Goal: Check status: Check status

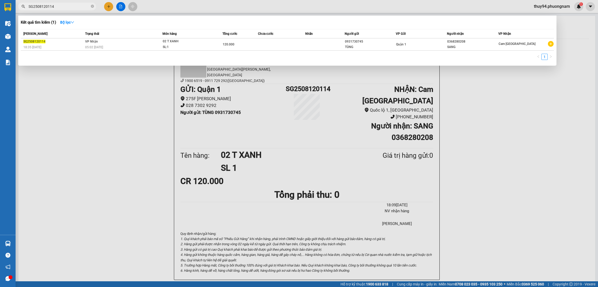
click at [81, 4] on input "SG2508120114" at bounding box center [59, 7] width 61 height 6
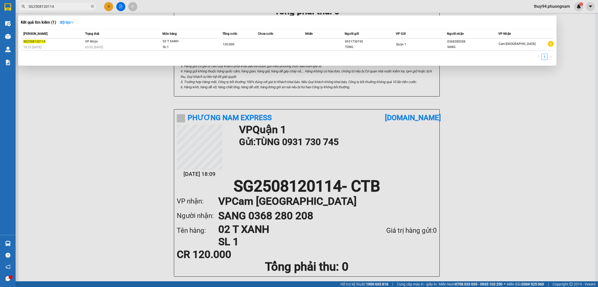
click at [81, 4] on input "SG2508120114" at bounding box center [59, 7] width 61 height 6
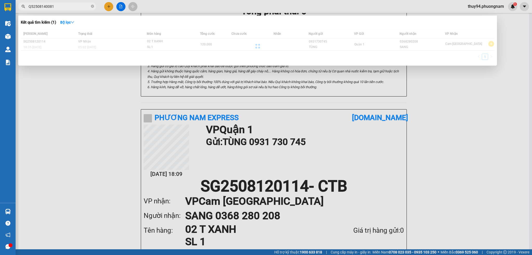
scroll to position [184, 0]
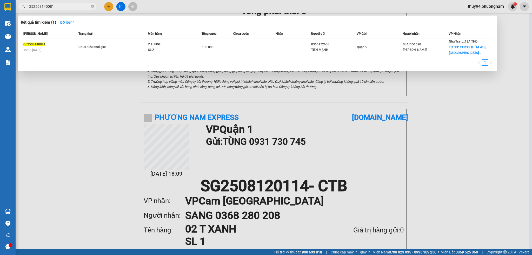
click at [59, 5] on input "Q52508140081" at bounding box center [59, 7] width 61 height 6
paste input "SG2508140004"
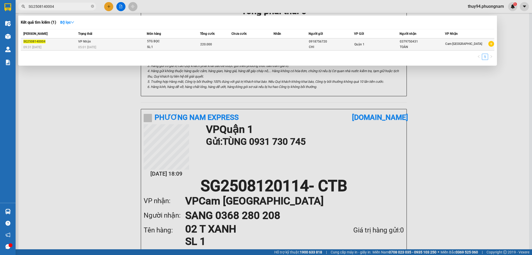
type input "SG2508140004"
click at [289, 47] on td at bounding box center [290, 44] width 35 height 12
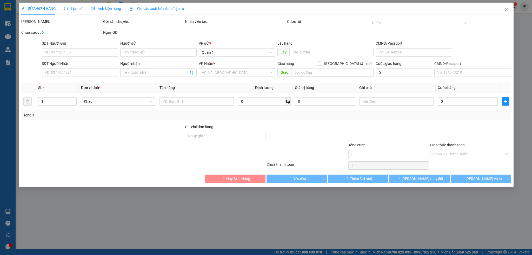
type input "0918756720"
type input "CHI"
type input "0379750431"
type input "TOÀN"
type input "220.000"
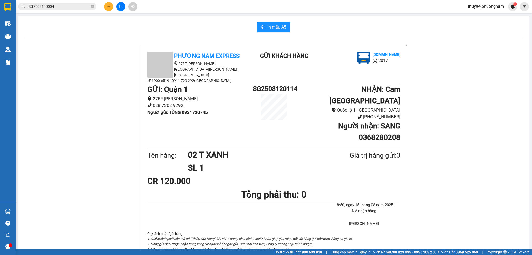
click at [76, 6] on input "SG2508140004" at bounding box center [59, 7] width 61 height 6
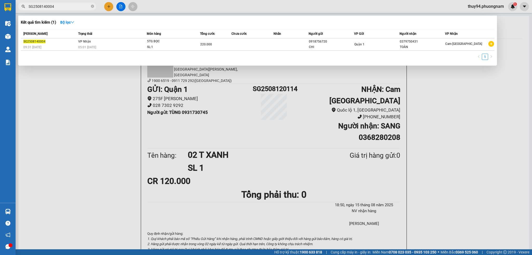
click at [76, 6] on input "SG2508140004" at bounding box center [59, 7] width 61 height 6
paste input "Q52508140021"
type input "Q52508140021"
